Goal: Task Accomplishment & Management: Manage account settings

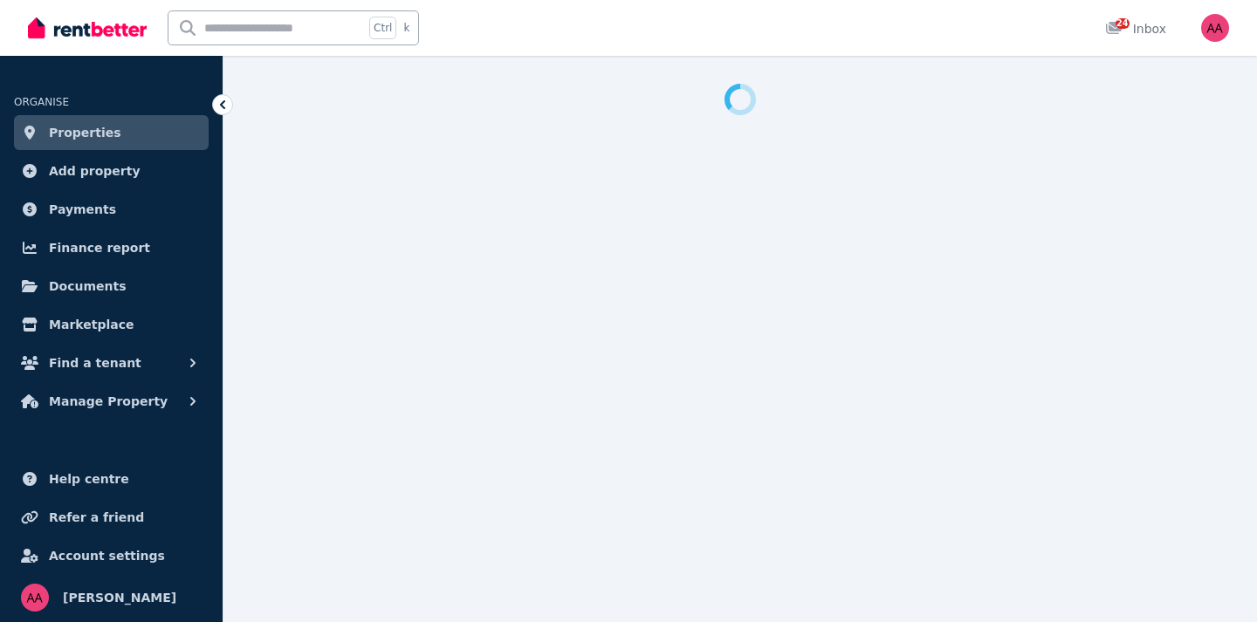
select select "**********"
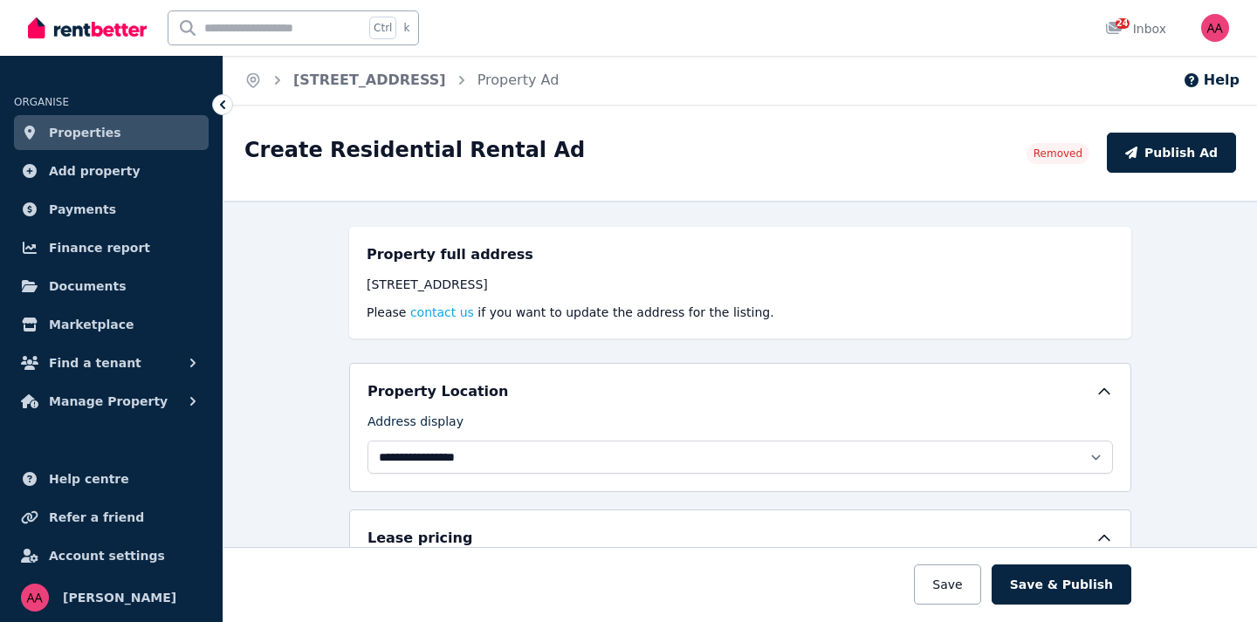
click at [367, 253] on h5 "Property full address" at bounding box center [450, 254] width 167 height 21
click at [108, 140] on link "Properties" at bounding box center [111, 132] width 195 height 35
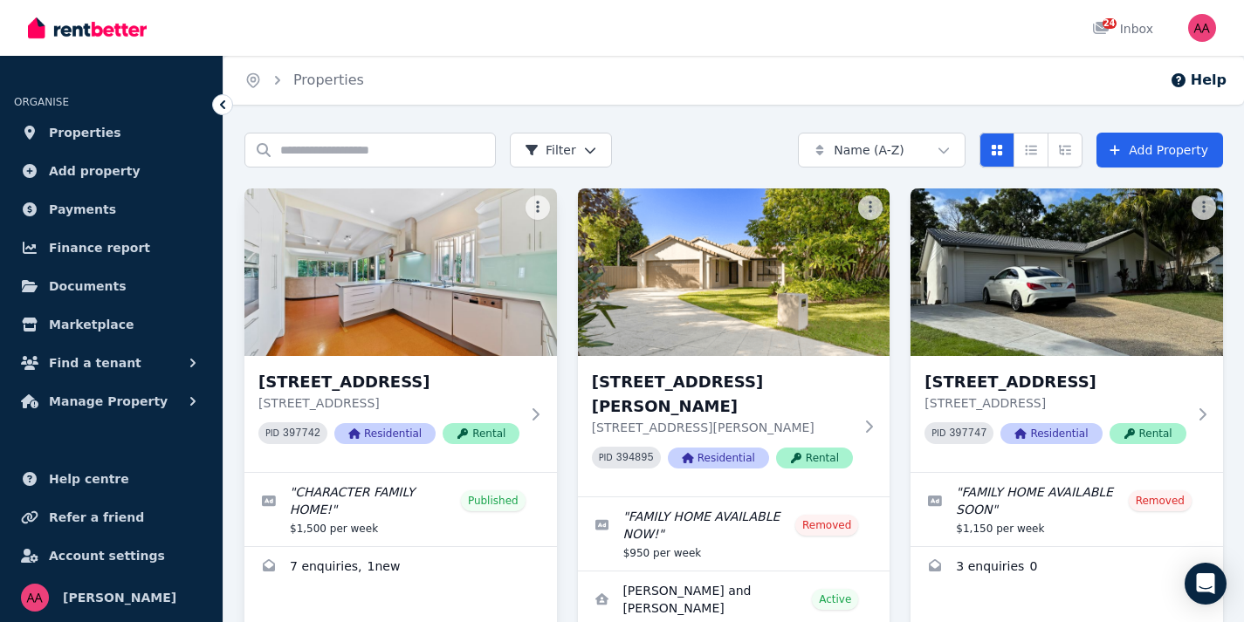
click at [521, 600] on div "[STREET_ADDRESS][GEOGRAPHIC_DATA][STREET_ADDRESS] PID 397742 Residential Rental…" at bounding box center [400, 458] width 312 height 539
click at [356, 553] on link "Enquiries for 2 The Avenue, Clayfield" at bounding box center [400, 568] width 312 height 42
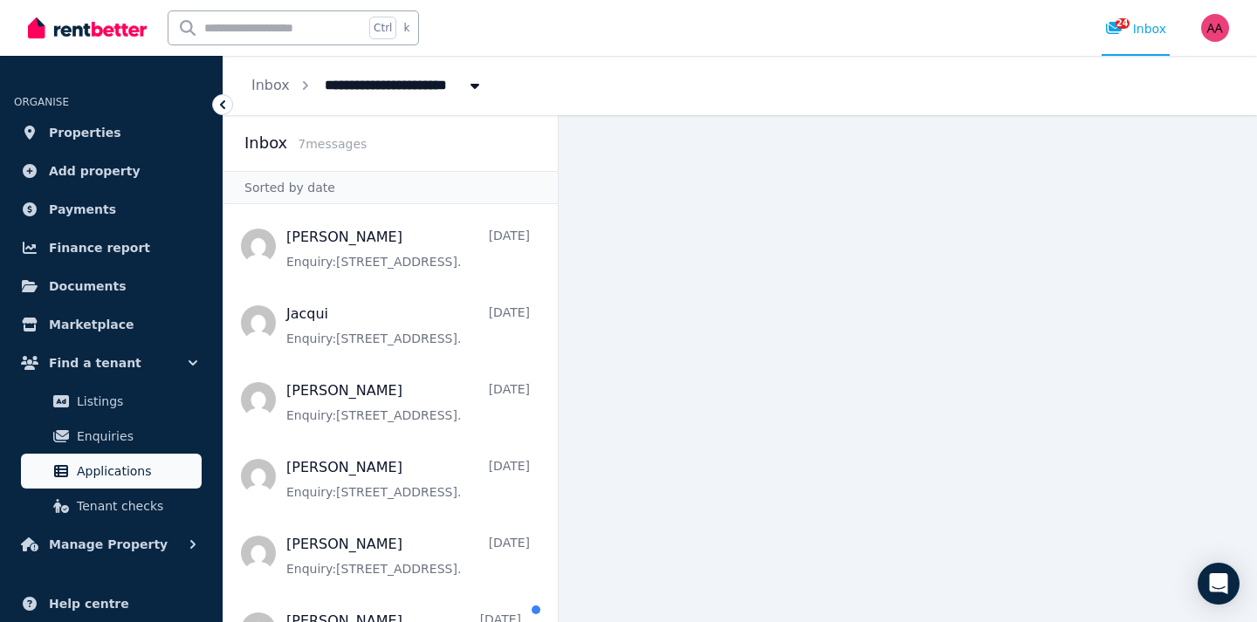
click at [89, 471] on span "Applications" at bounding box center [136, 471] width 118 height 21
